Goal: Information Seeking & Learning: Learn about a topic

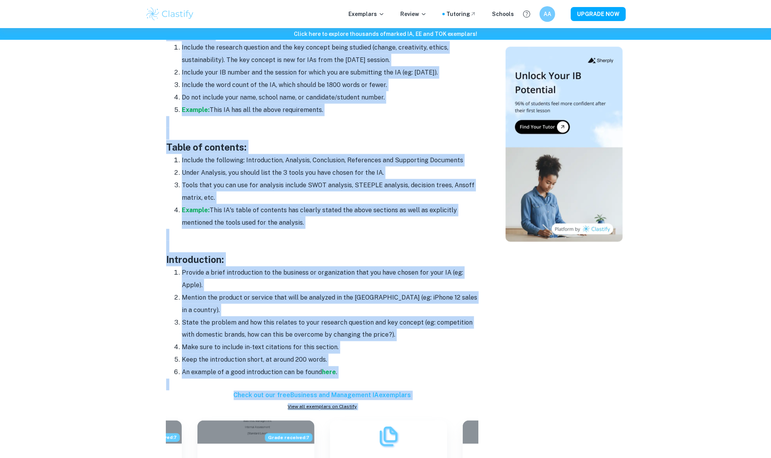
scroll to position [444, 0]
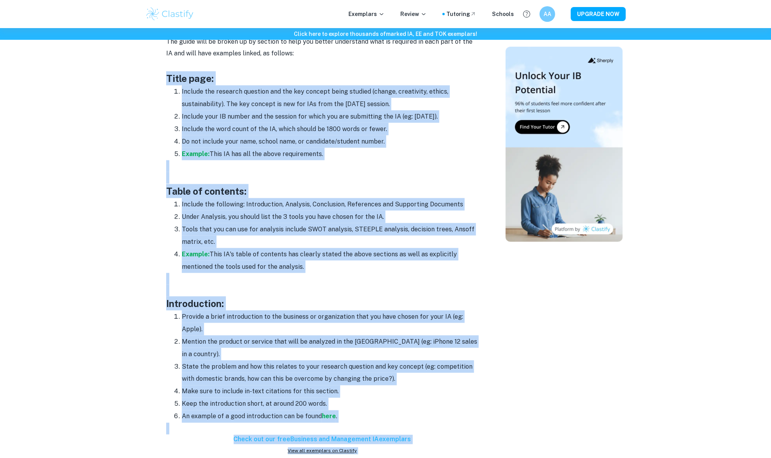
drag, startPoint x: 305, startPoint y: 285, endPoint x: 165, endPoint y: 71, distance: 255.9
click at [165, 71] on div "Business Management IA Format and Structure By [PERSON_NAME][DATE] Get feedback…" at bounding box center [322, 421] width 348 height 1590
copy div "Lorem ipsu: Dolorsi ame consecte adipisci eli sed doe tempori utlab etdolor (ma…"
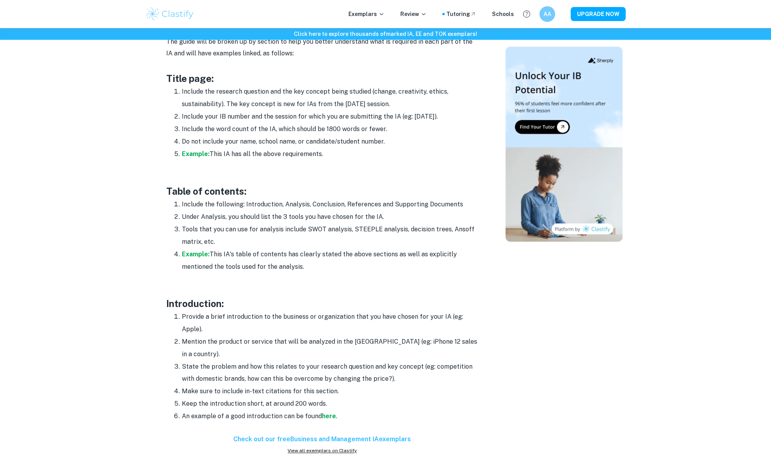
click at [193, 85] on li "Include the research question and the key concept being studied (change, creati…" at bounding box center [330, 97] width 296 height 25
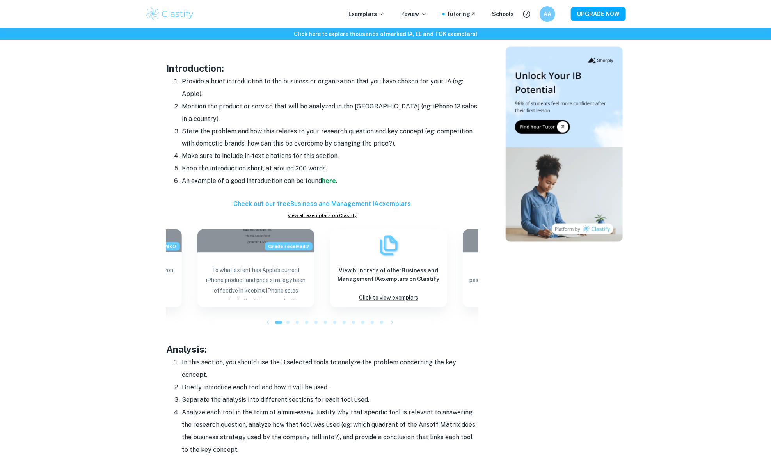
scroll to position [681, 0]
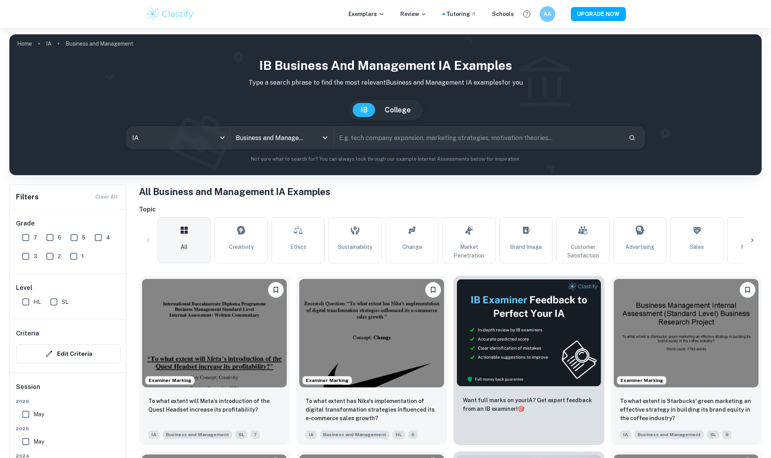
scroll to position [479, 0]
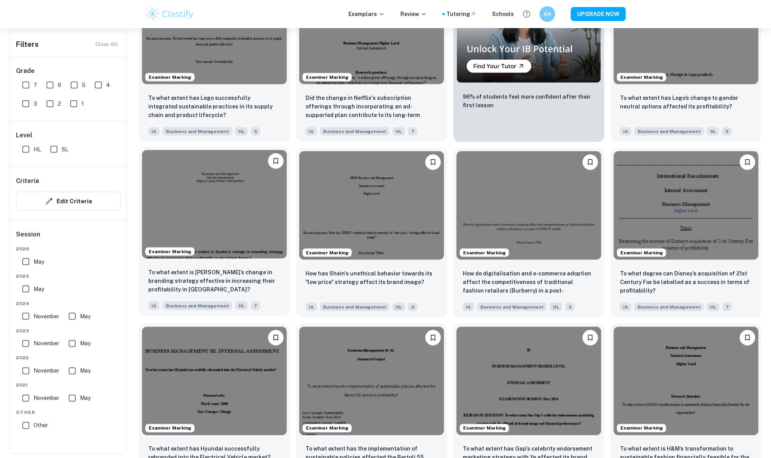
click at [215, 217] on img at bounding box center [214, 204] width 145 height 108
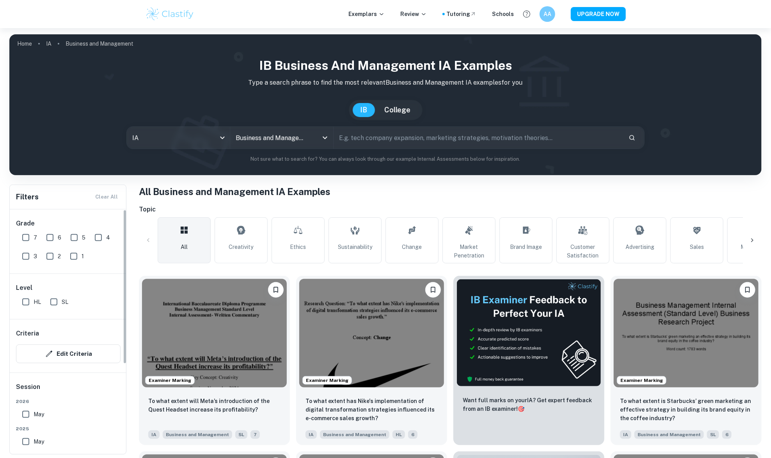
click at [28, 236] on input "7" at bounding box center [26, 238] width 16 height 16
checkbox input "true"
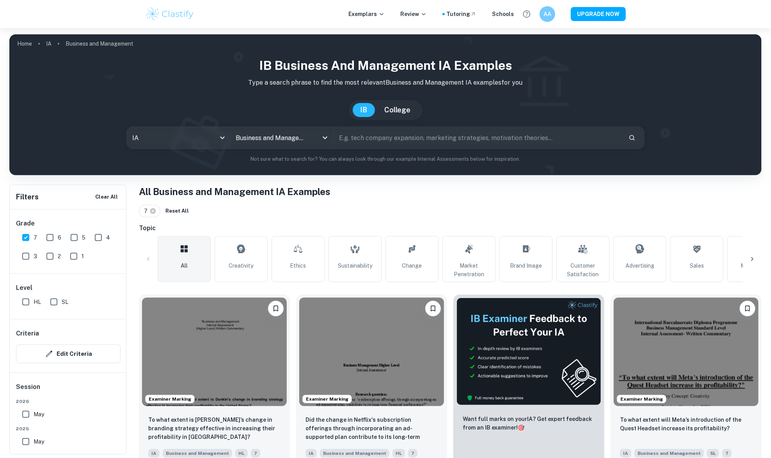
click at [25, 305] on input "HL" at bounding box center [26, 302] width 16 height 16
checkbox input "true"
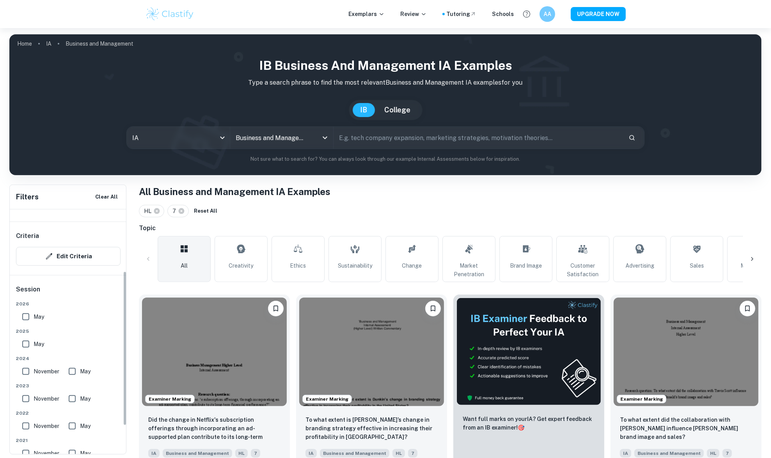
scroll to position [113, 0]
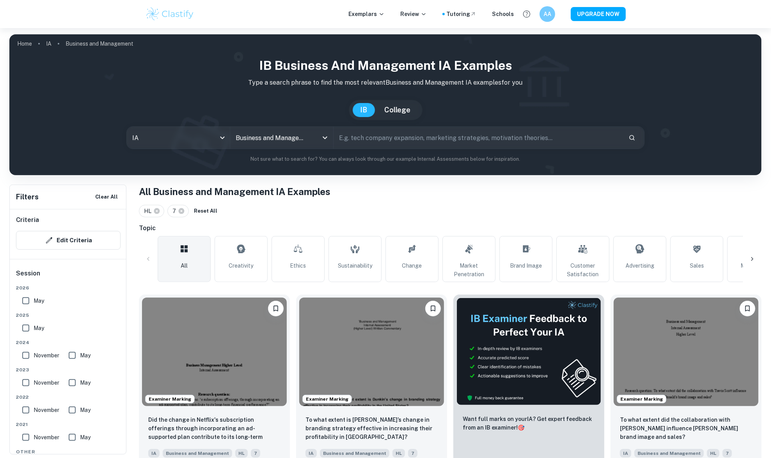
click at [27, 302] on input "May" at bounding box center [26, 301] width 16 height 16
checkbox input "true"
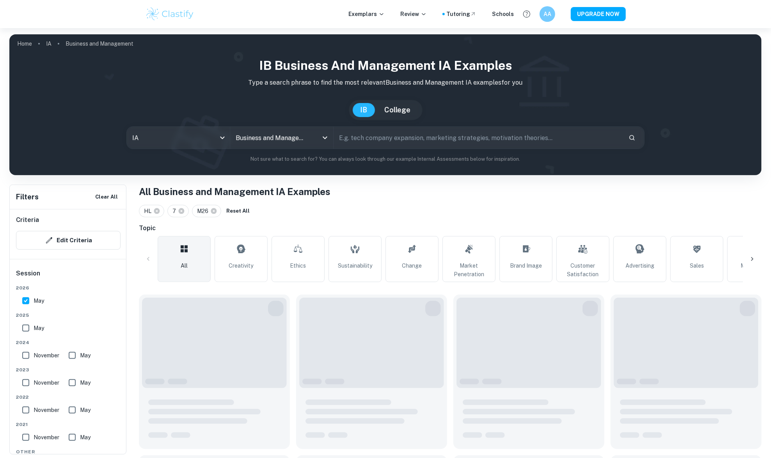
click at [25, 322] on input "May" at bounding box center [26, 328] width 16 height 16
checkbox input "true"
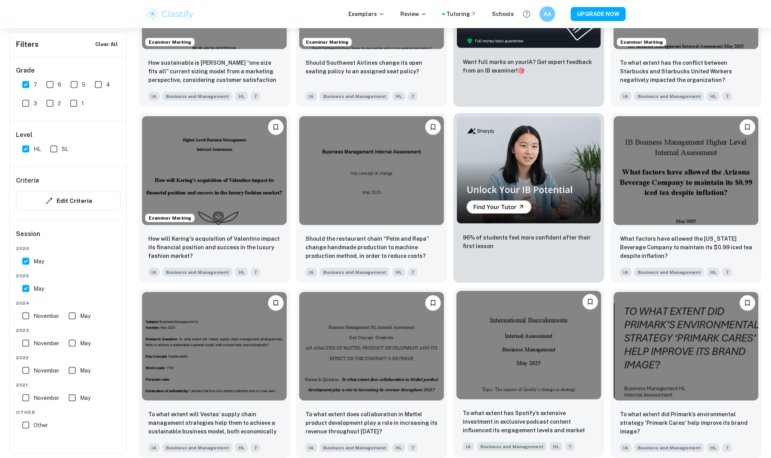
scroll to position [356, 0]
click at [474, 352] on img at bounding box center [528, 345] width 145 height 108
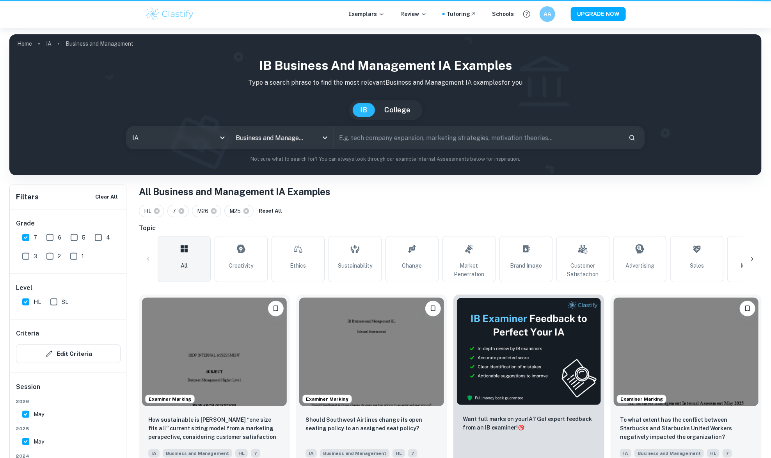
scroll to position [356, 0]
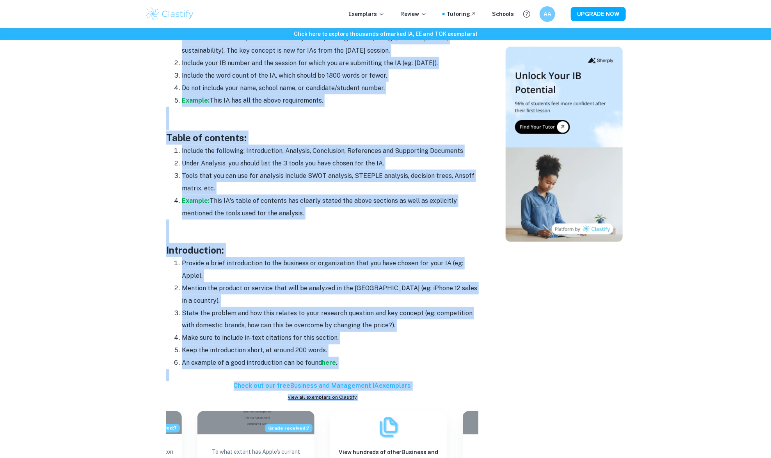
scroll to position [474, 0]
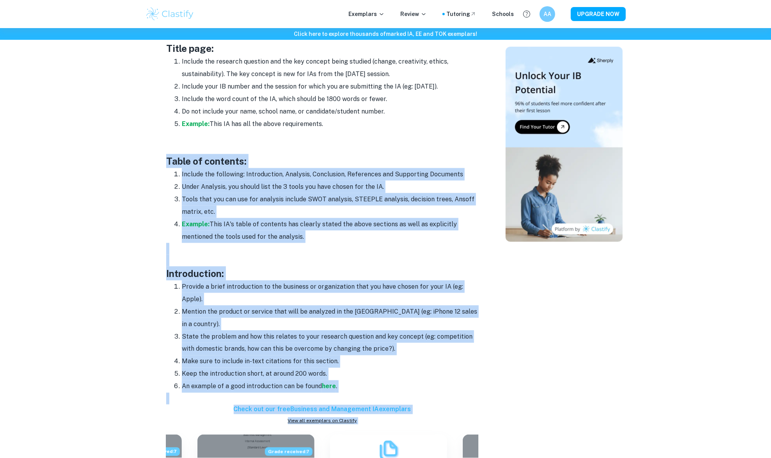
drag, startPoint x: 317, startPoint y: 251, endPoint x: 149, endPoint y: 157, distance: 193.0
click at [149, 157] on div "Business Management IA Format and Structure By [PERSON_NAME][DATE] Get feedback…" at bounding box center [322, 391] width 348 height 1590
copy div "Table of contents: Include the following: Introduction, Analysis, Conclusion, R…"
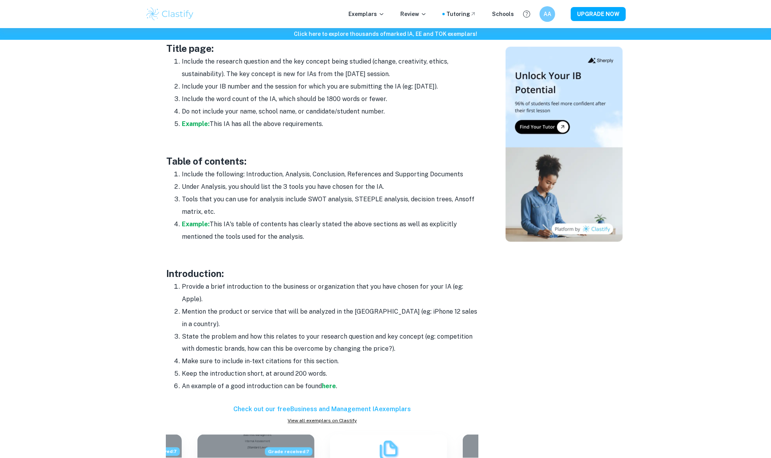
click at [238, 181] on li "Under Analysis, you should list the 3 tools you have chosen for the IA." at bounding box center [330, 187] width 296 height 12
